Goal: Task Accomplishment & Management: Complete application form

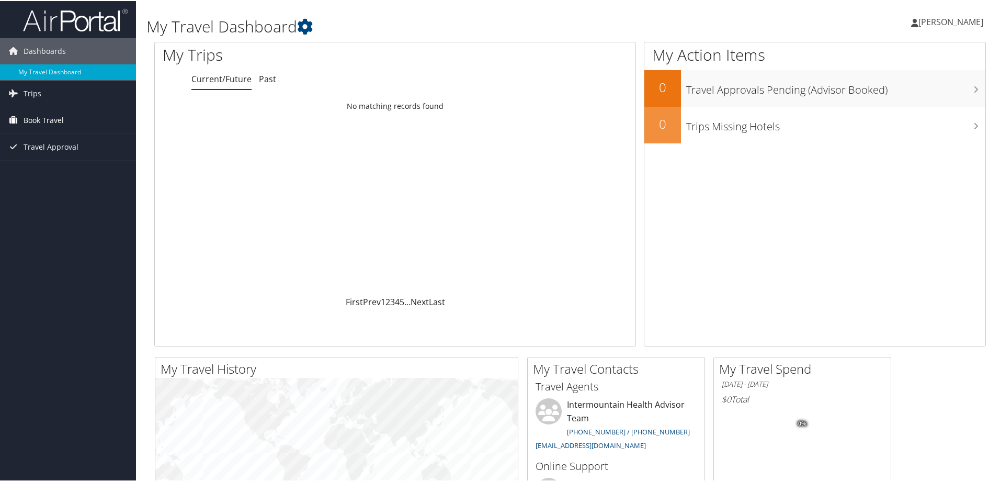
click at [39, 123] on span "Book Travel" at bounding box center [44, 119] width 40 height 26
click at [91, 139] on link "Agent Booking Request" at bounding box center [68, 140] width 136 height 16
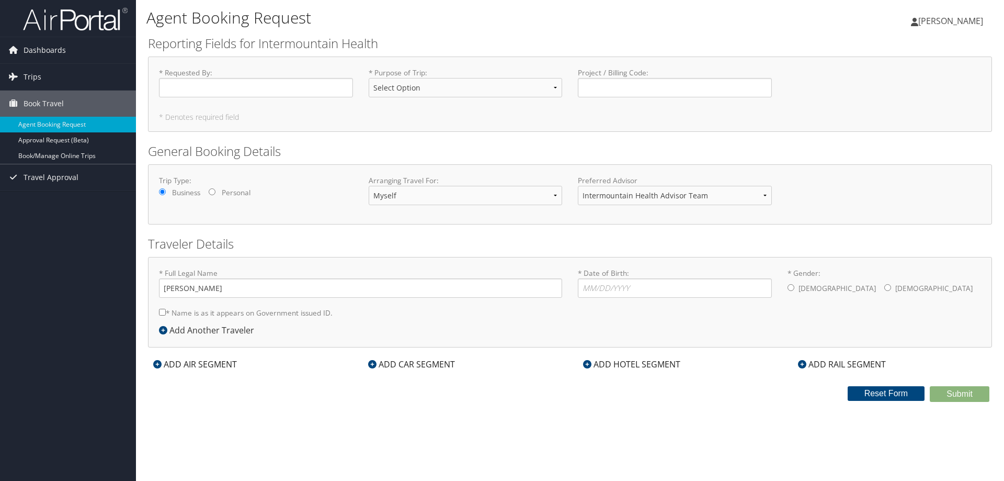
click at [500, 11] on h1 "Agent Booking Request" at bounding box center [428, 18] width 565 height 22
click at [257, 93] on input "* Requested By : Required" at bounding box center [256, 87] width 194 height 19
type input "[PERSON_NAME]"
click at [418, 93] on select "Select Option 3rd Party Reimbursable Business CME Conf or Education Groups Pers…" at bounding box center [466, 87] width 194 height 19
select select "Business"
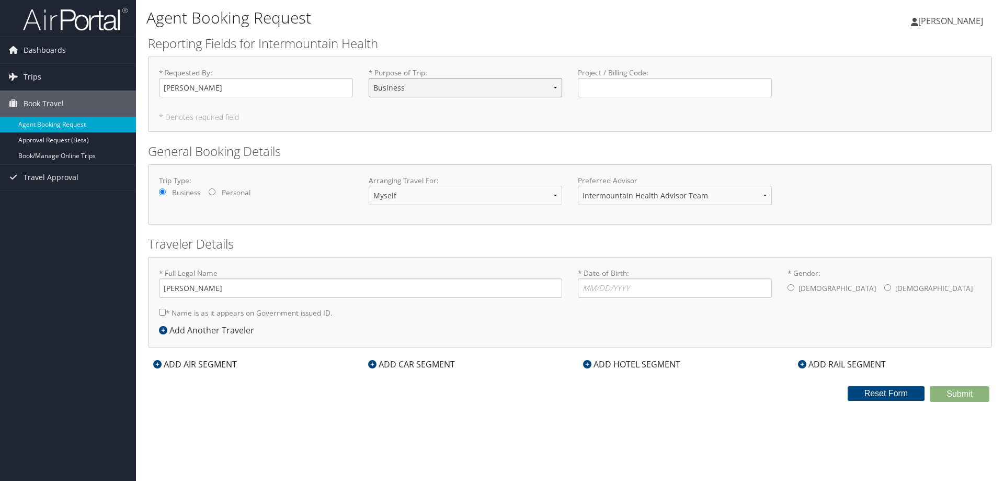
click at [369, 78] on select "Select Option 3rd Party Reimbursable Business CME Conf or Education Groups Pers…" at bounding box center [466, 87] width 194 height 19
click at [607, 290] on input "* Date of Birth: Invalid Date" at bounding box center [675, 287] width 194 height 19
type input "[DATE]"
click at [895, 287] on label "[DEMOGRAPHIC_DATA]" at bounding box center [933, 288] width 77 height 20
click at [884, 287] on input "* Gender: [DEMOGRAPHIC_DATA] [DEMOGRAPHIC_DATA]" at bounding box center [887, 287] width 7 height 7
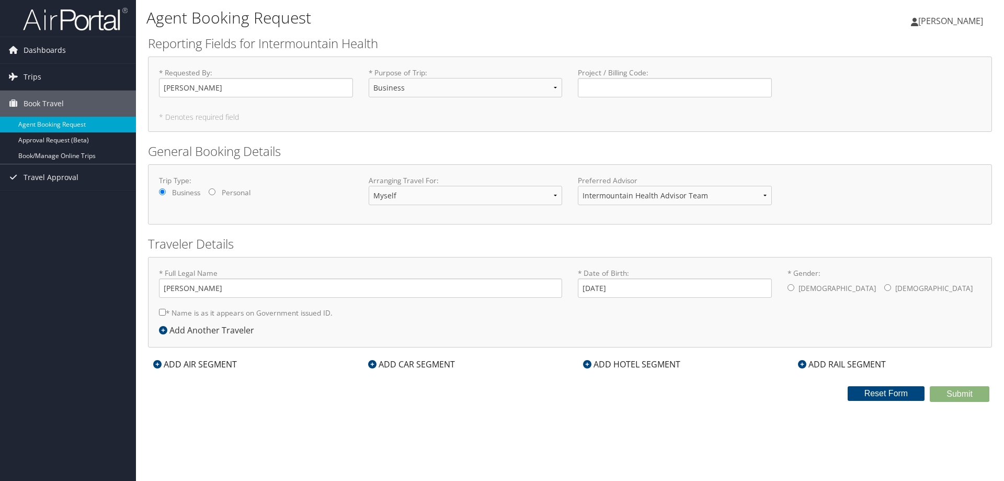
radio input "true"
click at [238, 314] on label "* Name is as it appears on Government issued ID." at bounding box center [246, 312] width 174 height 19
click at [166, 314] on input "* Name is as it appears on Government issued ID." at bounding box center [162, 312] width 7 height 7
checkbox input "true"
click at [650, 380] on form "Reporting Fields for Intermountain Health * Requested By : [PERSON_NAME] Requir…" at bounding box center [570, 218] width 844 height 367
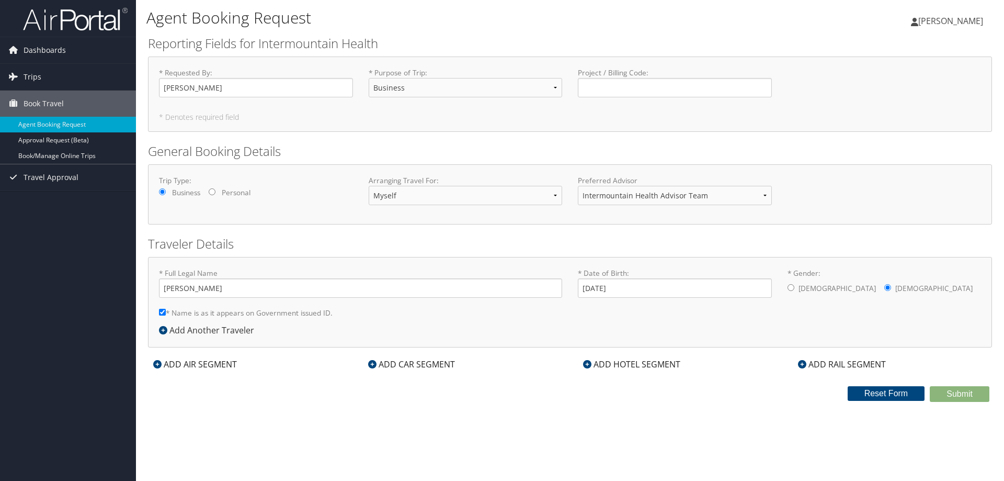
click at [651, 370] on div "ADD HOTEL SEGMENT" at bounding box center [632, 364] width 108 height 13
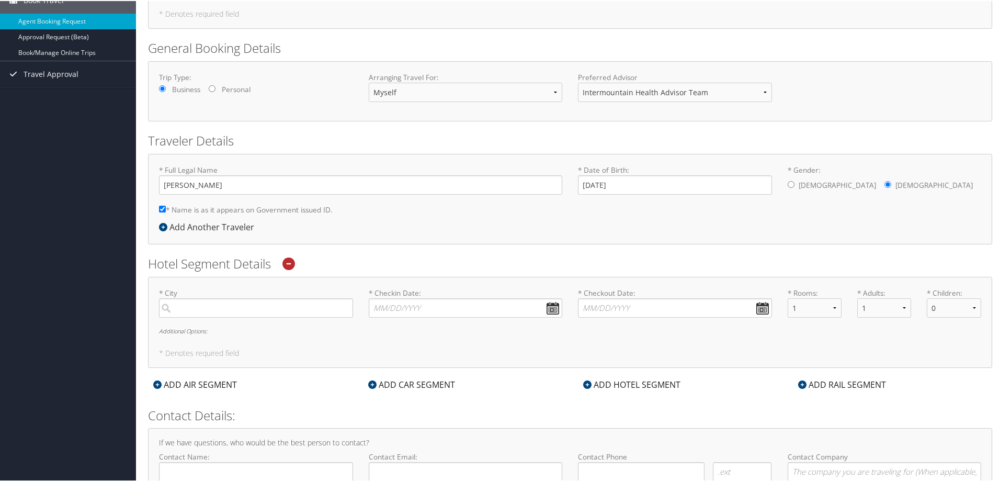
scroll to position [105, 0]
click at [233, 301] on input "search" at bounding box center [256, 306] width 194 height 19
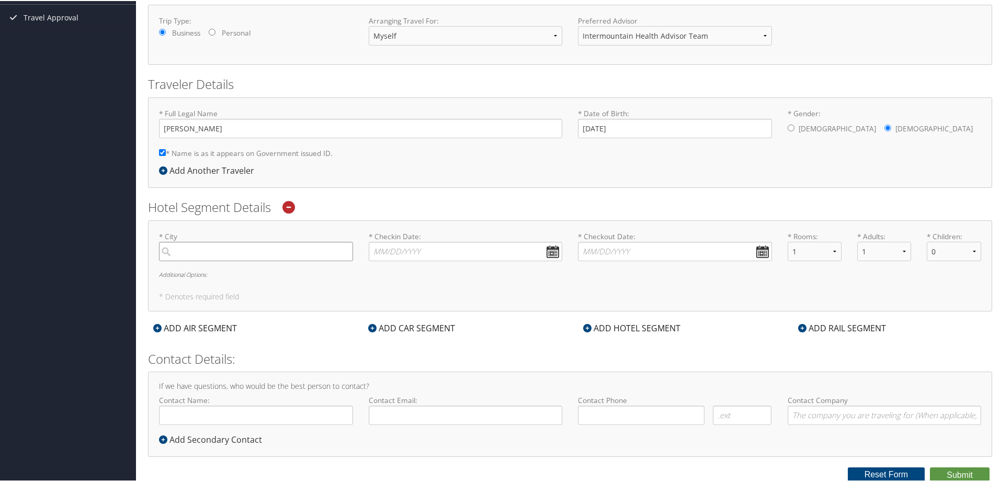
scroll to position [162, 0]
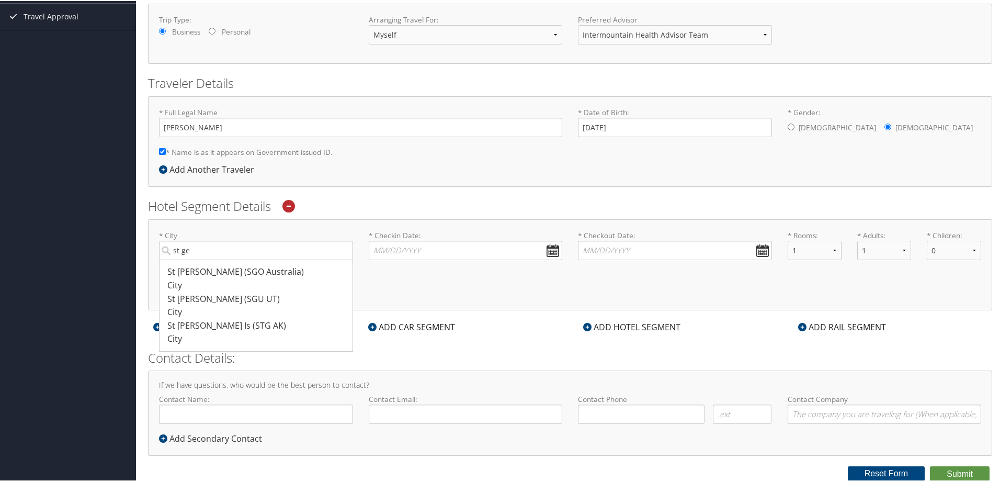
click at [232, 302] on div "St [PERSON_NAME] (SGU UT)" at bounding box center [257, 298] width 180 height 14
click at [232, 259] on input "st ge" at bounding box center [256, 249] width 194 height 19
type input "St [PERSON_NAME]"
click at [556, 253] on input "* Checkin Date: Dates must be valid" at bounding box center [466, 249] width 194 height 19
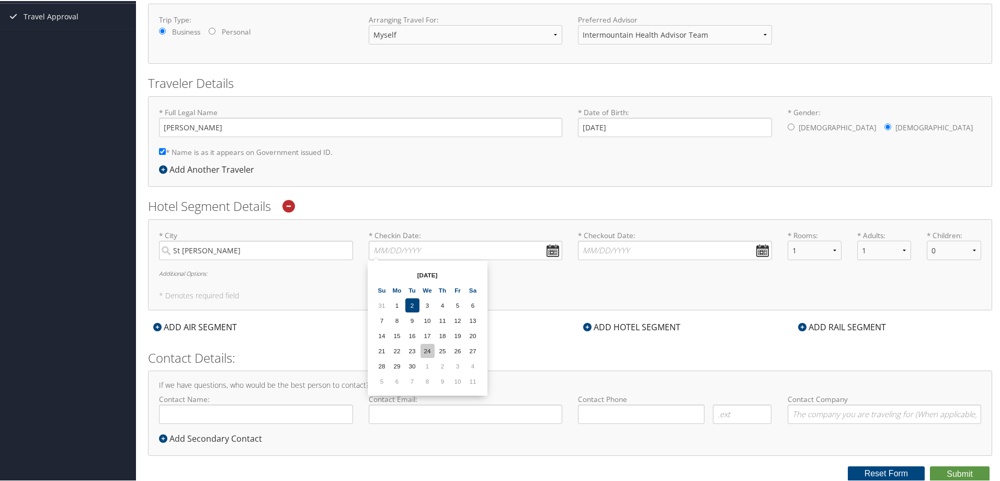
click at [427, 351] on td "24" at bounding box center [427, 350] width 14 height 14
type input "[DATE]"
click at [758, 251] on input "* Checkout Date: Dates must be valid" at bounding box center [675, 249] width 194 height 19
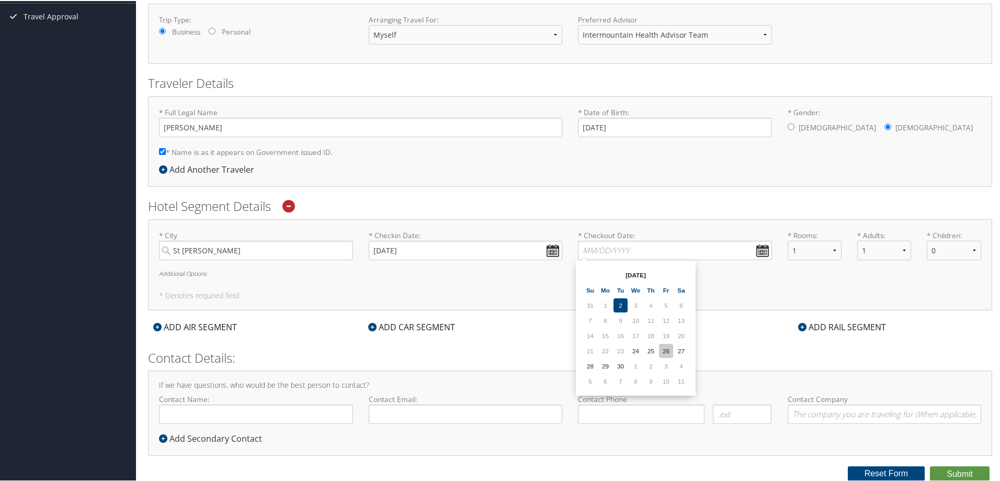
click at [661, 351] on td "26" at bounding box center [666, 350] width 14 height 14
type input "[DATE]"
click at [425, 324] on div "ADD CAR SEGMENT" at bounding box center [411, 326] width 97 height 13
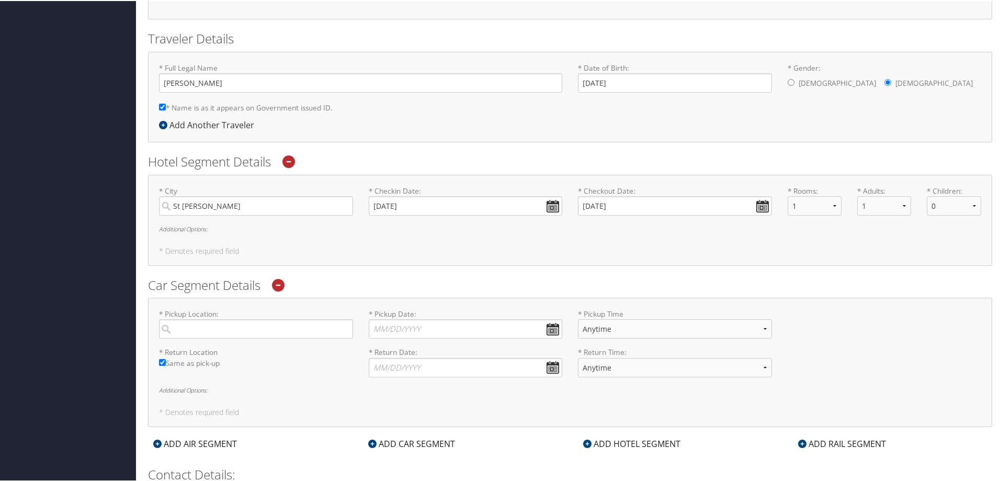
scroll to position [266, 0]
